Goal: Task Accomplishment & Management: Use online tool/utility

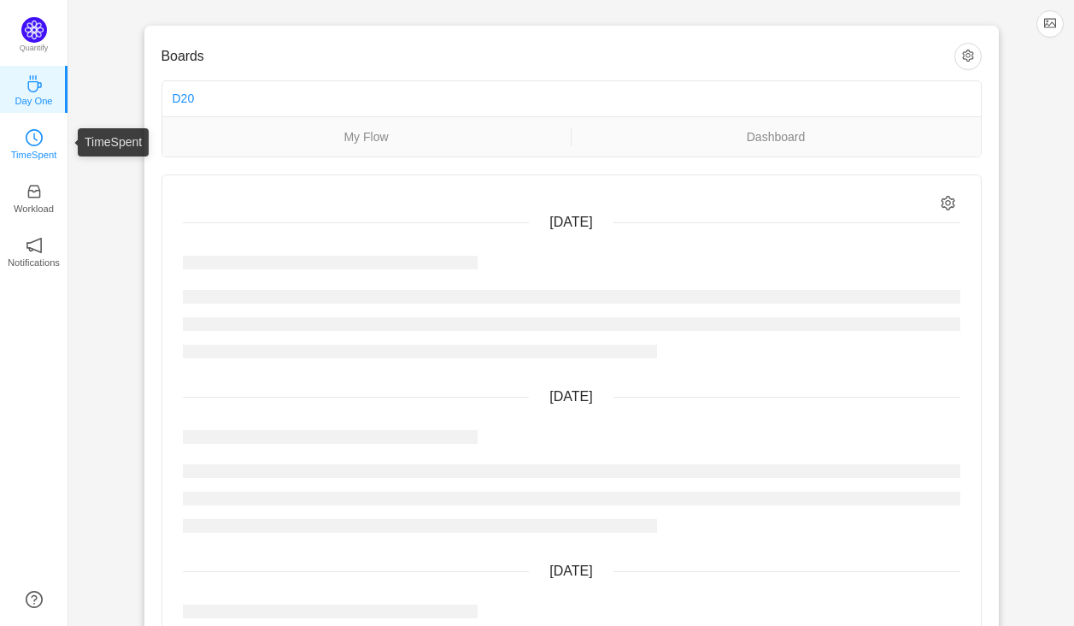
click at [34, 148] on p "TimeSpent" at bounding box center [34, 154] width 46 height 15
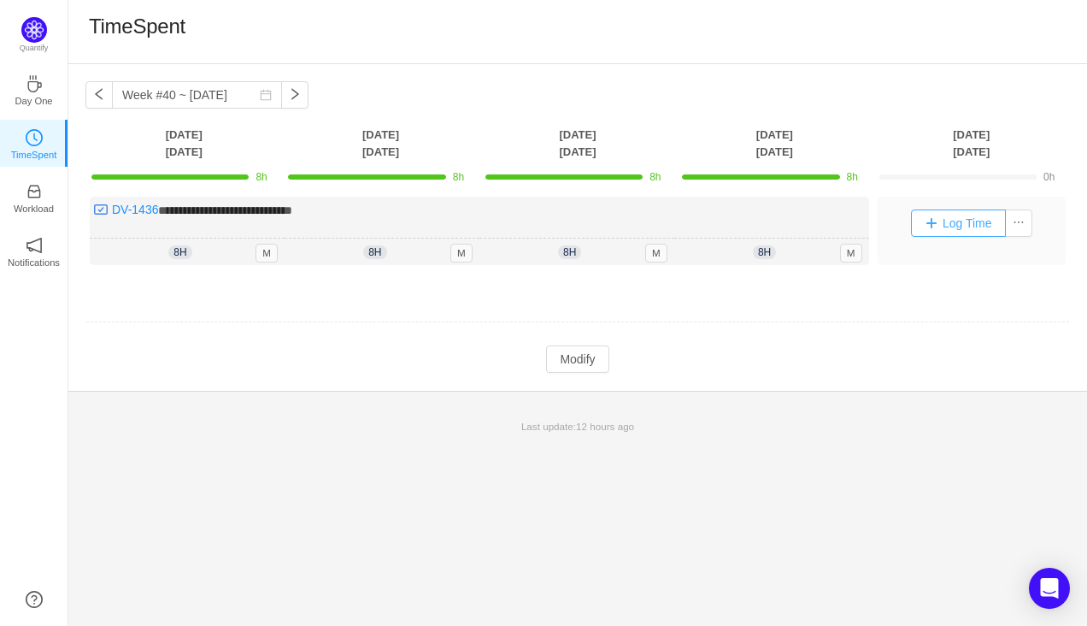
click at [926, 224] on button "Log Time" at bounding box center [958, 222] width 95 height 27
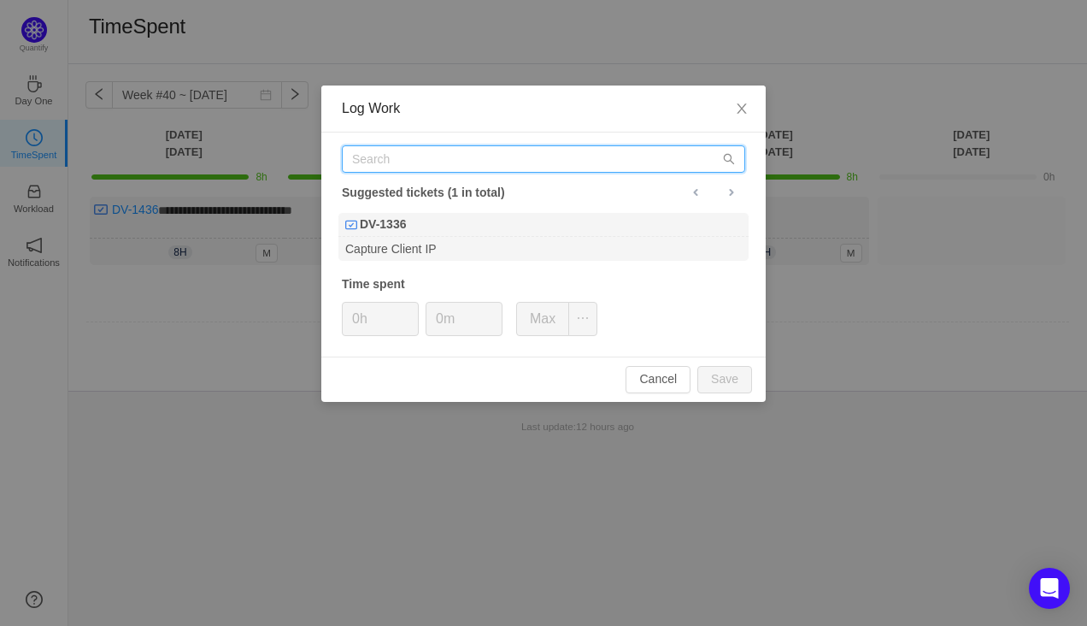
click at [485, 156] on input "text" at bounding box center [543, 158] width 403 height 27
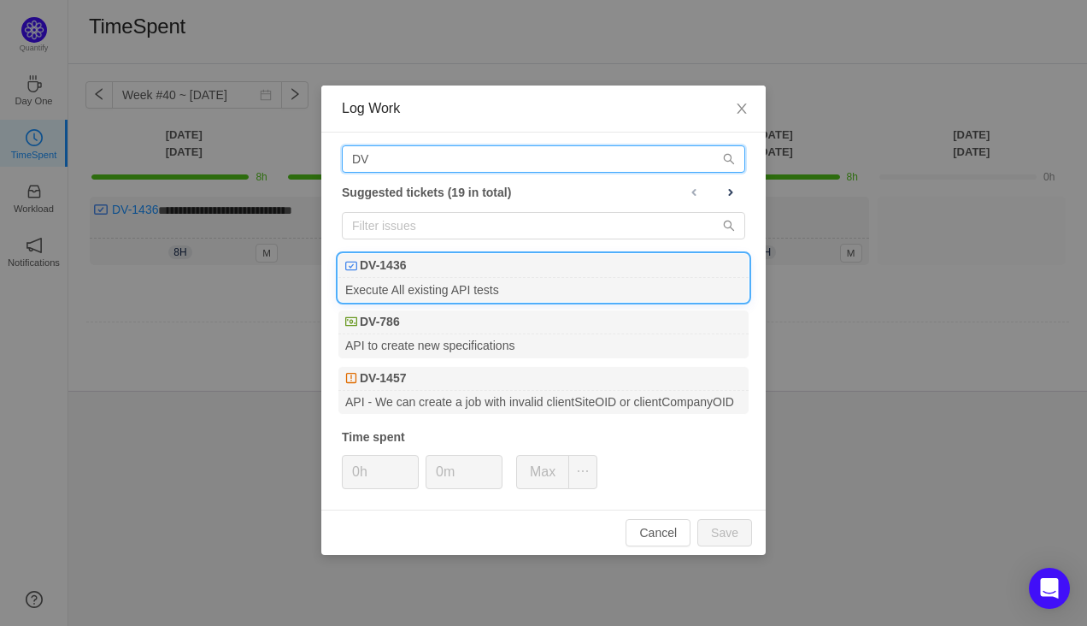
type input "DV"
click at [430, 273] on div "DV-1436" at bounding box center [543, 266] width 410 height 24
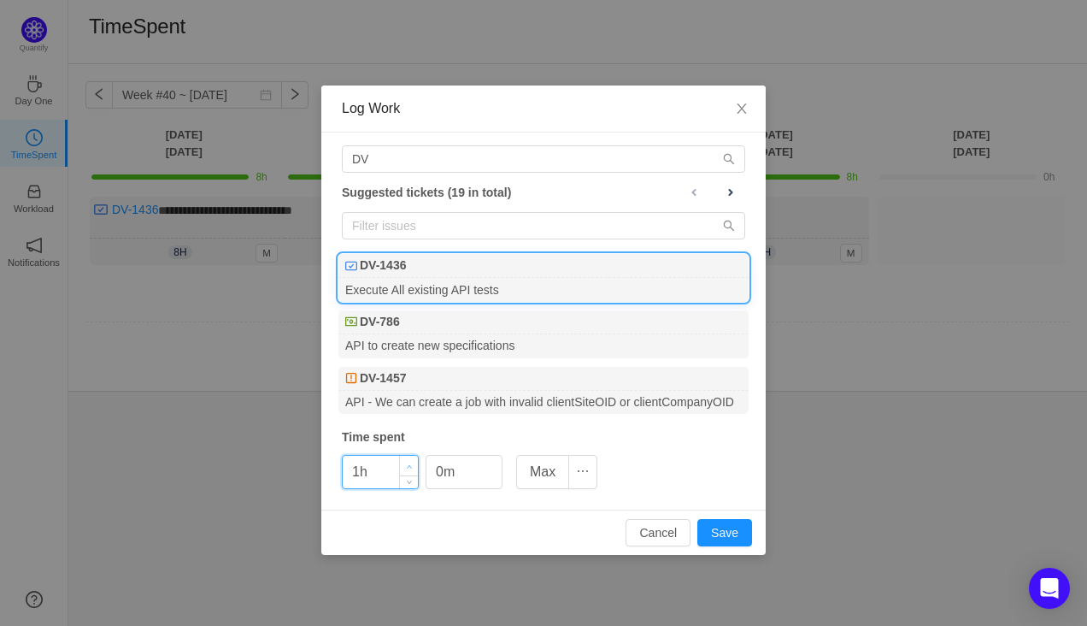
click at [405, 464] on span "Increase Value" at bounding box center [409, 466] width 18 height 20
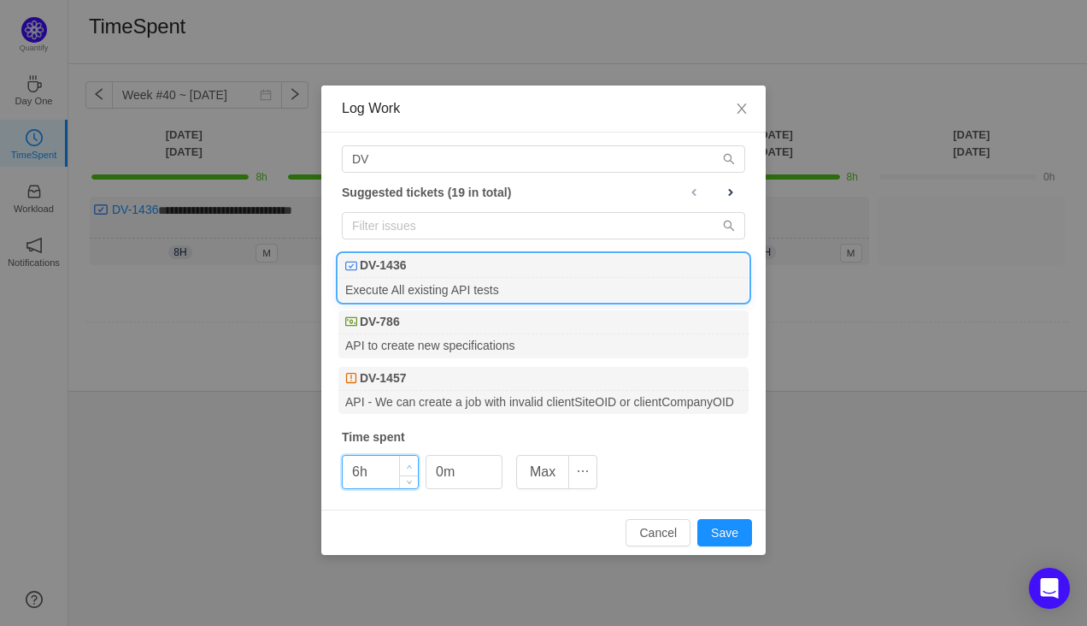
click at [405, 464] on span "Increase Value" at bounding box center [409, 466] width 18 height 20
click at [720, 527] on button "Save" at bounding box center [724, 532] width 55 height 27
type input "0h"
